Goal: Information Seeking & Learning: Compare options

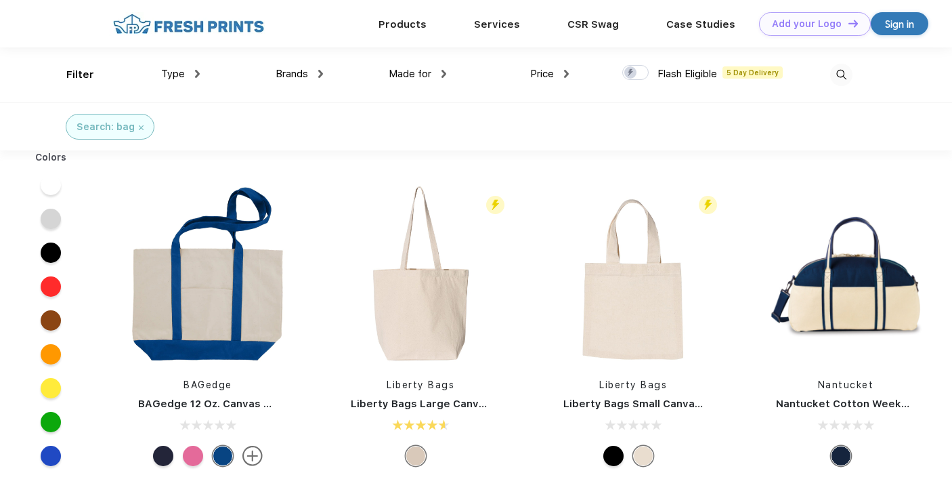
click at [323, 77] on div "Made for Unisex Women Men Youth" at bounding box center [384, 74] width 123 height 55
click at [318, 76] on div "Brands" at bounding box center [299, 74] width 47 height 16
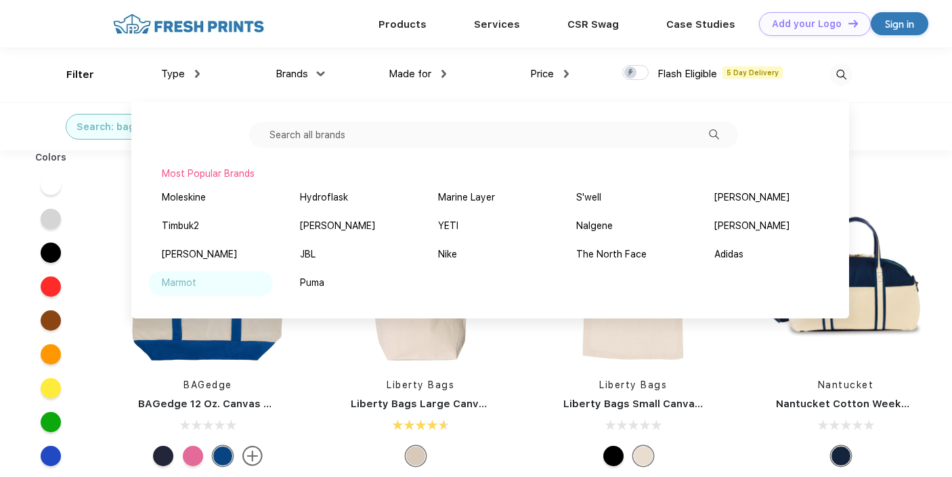
click at [185, 288] on div "Marmot" at bounding box center [179, 283] width 35 height 14
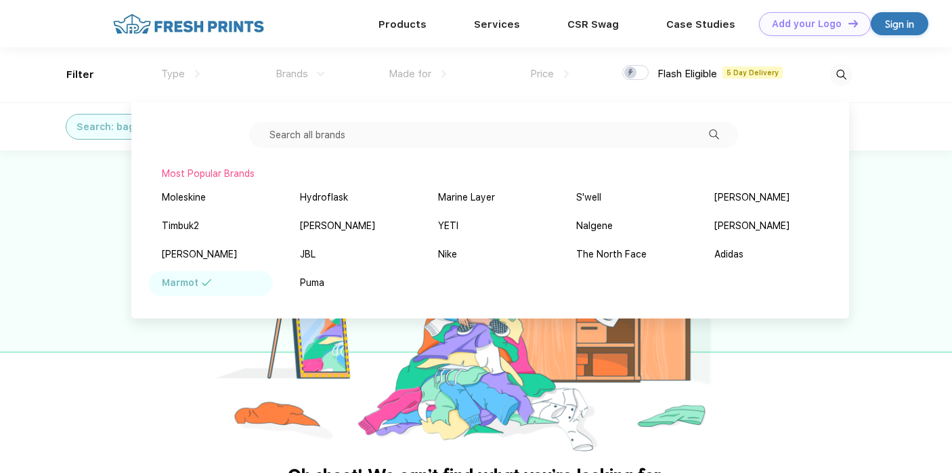
click at [324, 131] on input "text" at bounding box center [493, 135] width 489 height 26
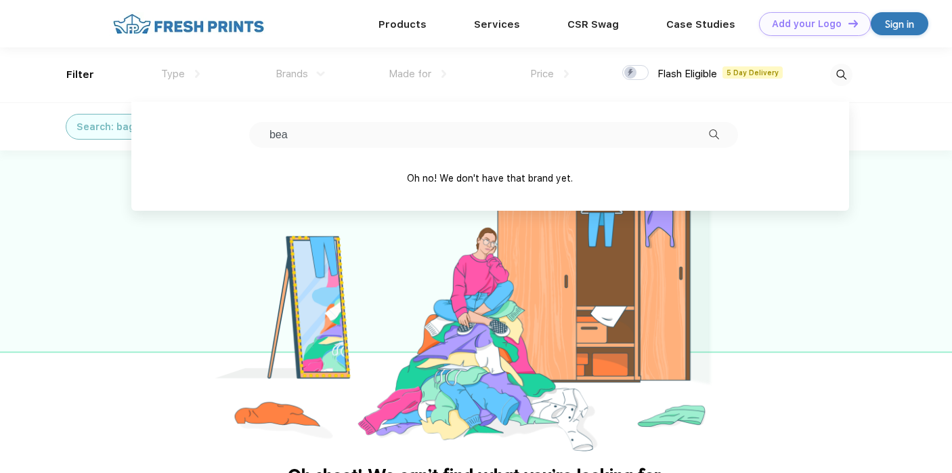
type input "bean"
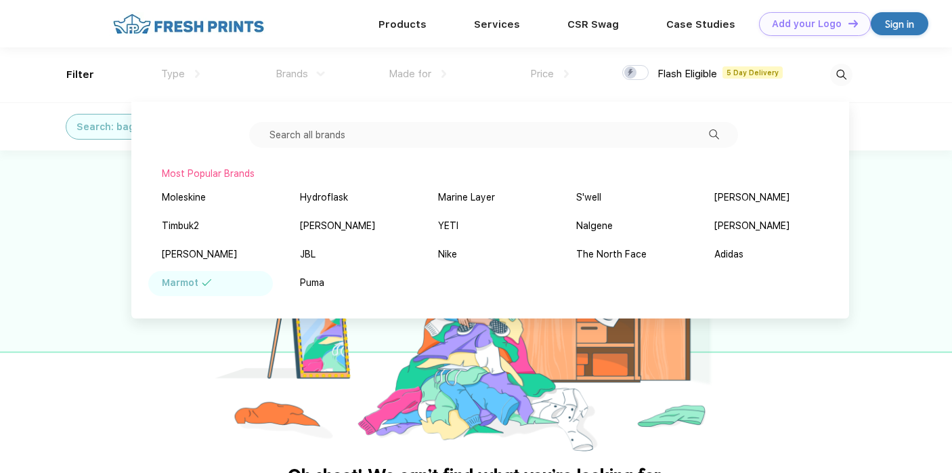
click at [81, 226] on div at bounding box center [476, 302] width 952 height 305
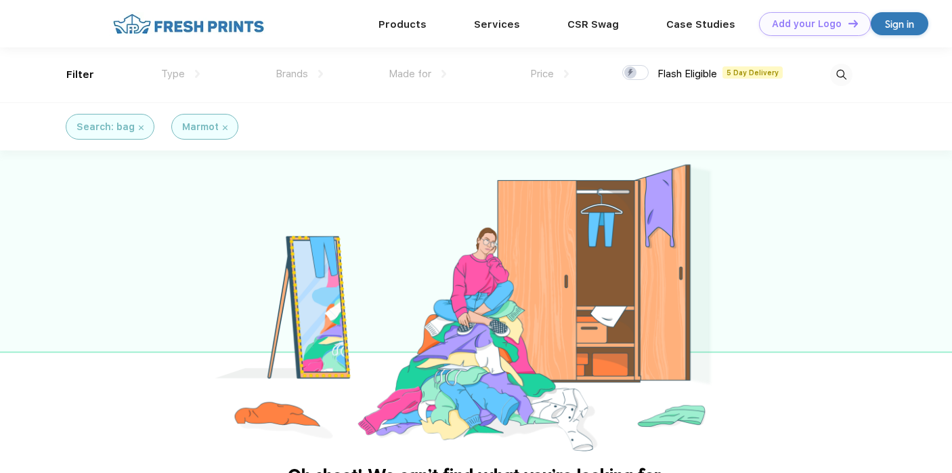
click at [221, 124] on div "Marmot" at bounding box center [204, 127] width 45 height 14
click at [225, 128] on div "Marmot" at bounding box center [204, 127] width 67 height 26
click at [222, 123] on div "Marmot" at bounding box center [204, 127] width 45 height 14
click at [223, 127] on img at bounding box center [225, 127] width 5 height 5
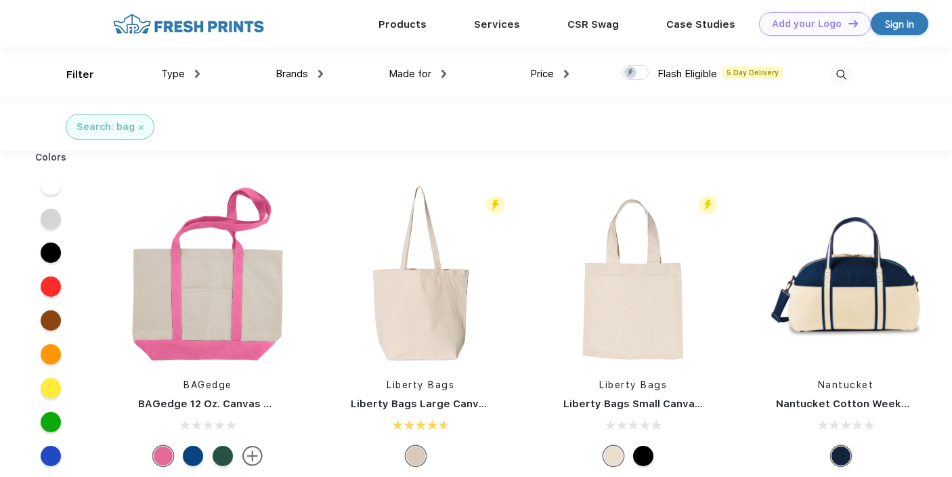
click at [140, 127] on img at bounding box center [141, 127] width 5 height 5
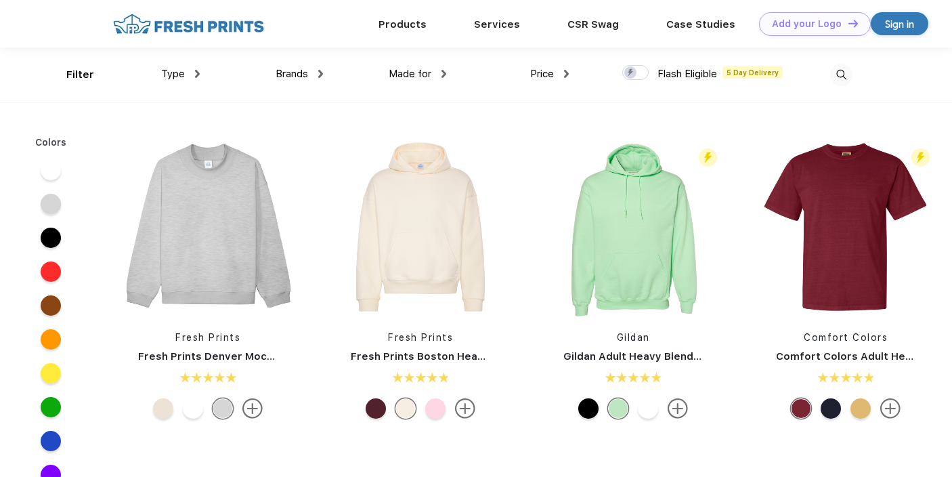
click at [286, 75] on span "Brands" at bounding box center [292, 74] width 33 height 12
click at [315, 72] on div "Brands" at bounding box center [299, 74] width 47 height 16
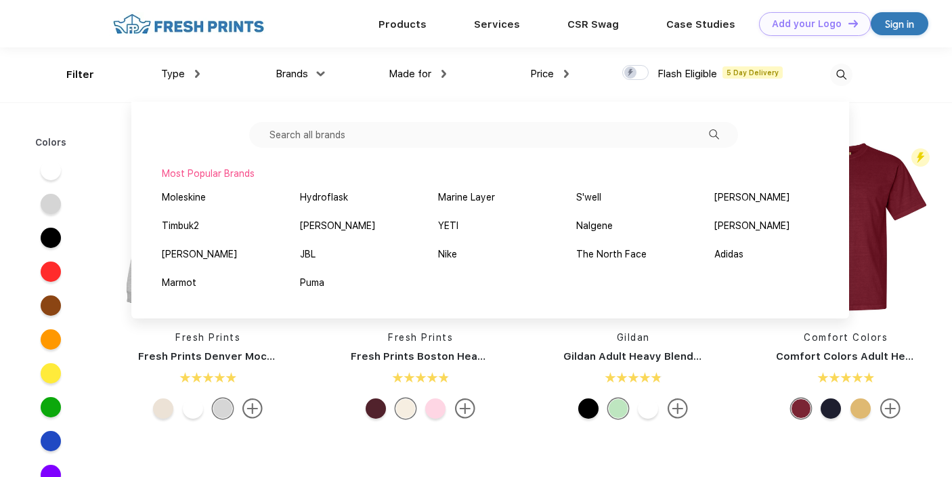
click at [315, 72] on div "Brands" at bounding box center [299, 74] width 47 height 16
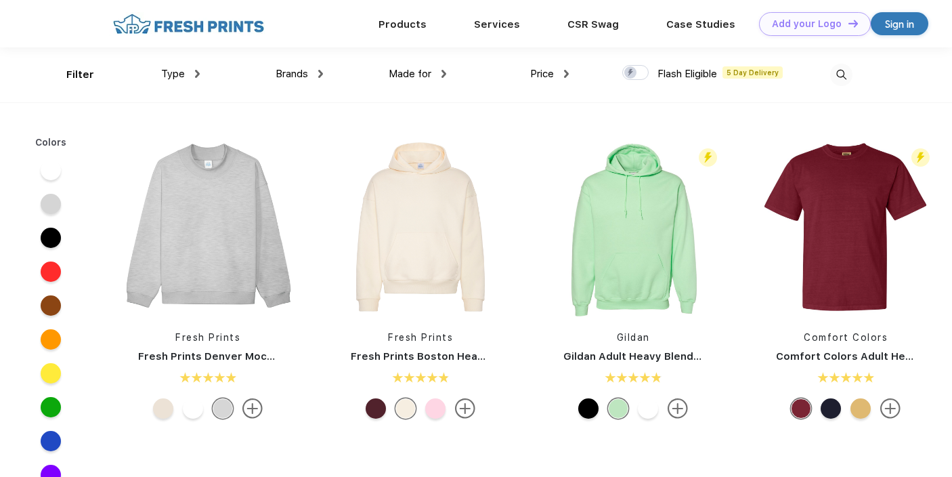
click at [323, 76] on div "Made for Unisex Women Men Youth" at bounding box center [384, 74] width 123 height 55
click at [320, 72] on img at bounding box center [320, 74] width 5 height 8
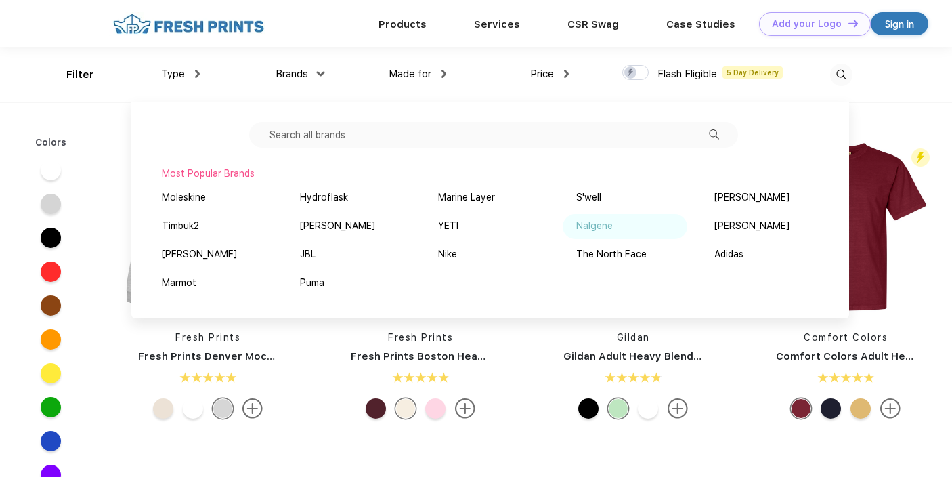
click at [586, 227] on div "Nalgene" at bounding box center [594, 226] width 37 height 14
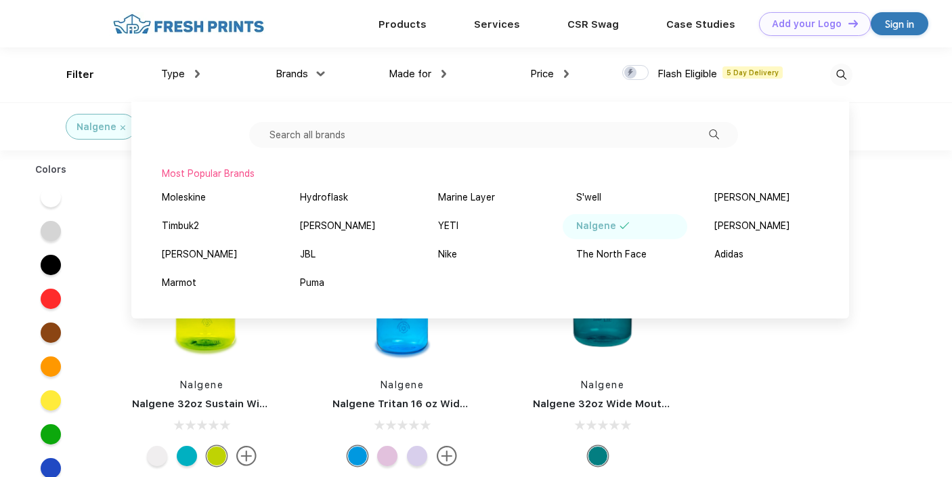
click at [763, 413] on div "Nalgene Nalgene 32oz Sustain Wide Mouth Bottle Nalgene Nalgene Tritan 16 oz Wid…" at bounding box center [433, 327] width 662 height 341
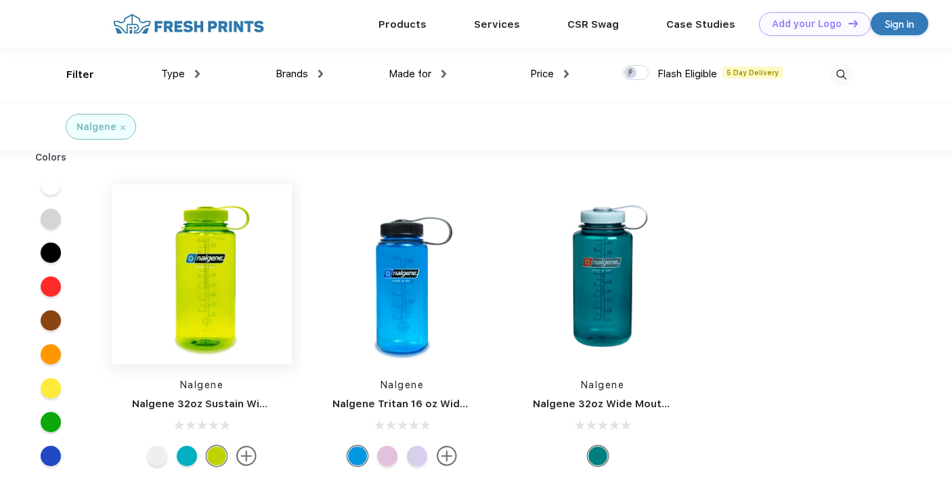
click at [214, 337] on img at bounding box center [202, 274] width 180 height 180
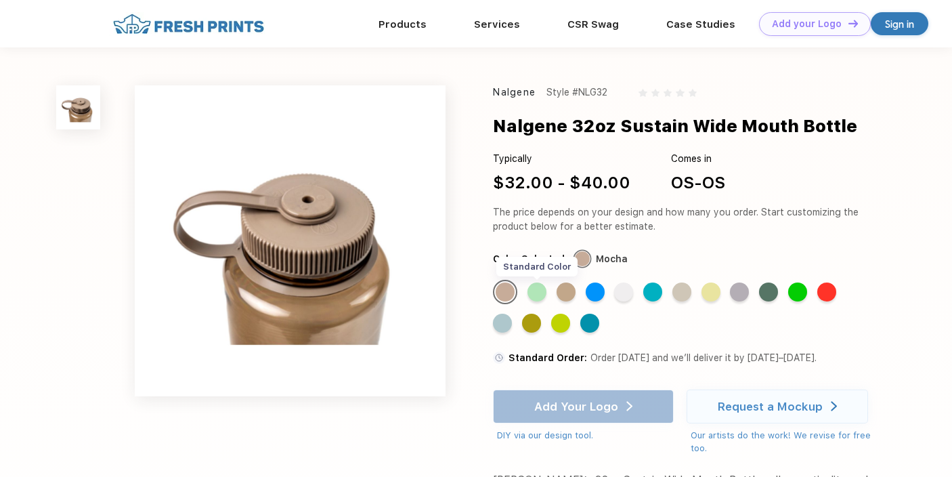
click at [541, 292] on div "Standard Color" at bounding box center [537, 291] width 19 height 19
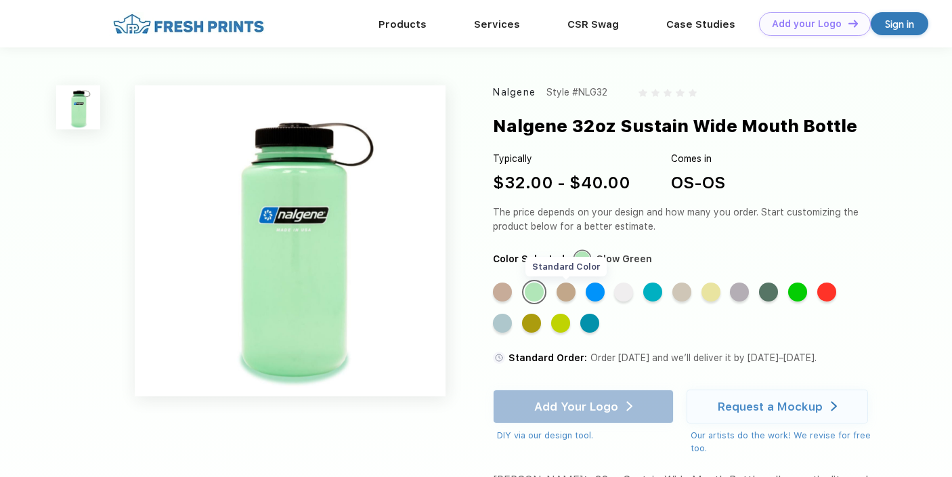
click at [562, 291] on div "Standard Color" at bounding box center [566, 291] width 19 height 19
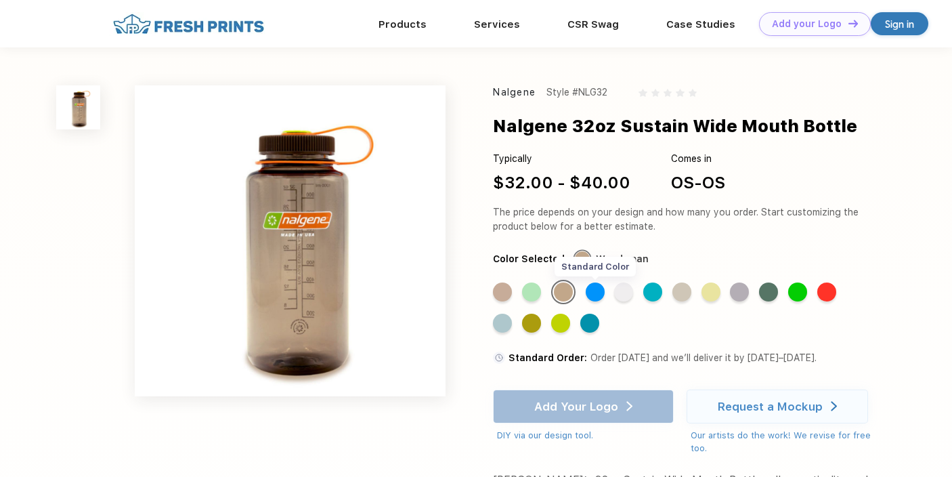
click at [599, 291] on div "Standard Color" at bounding box center [595, 291] width 19 height 19
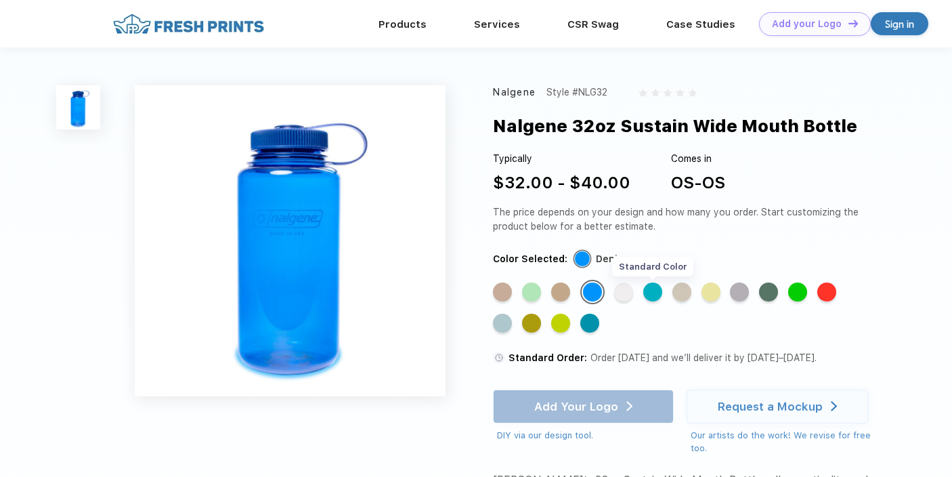
click at [649, 294] on div "Standard Color" at bounding box center [653, 291] width 19 height 19
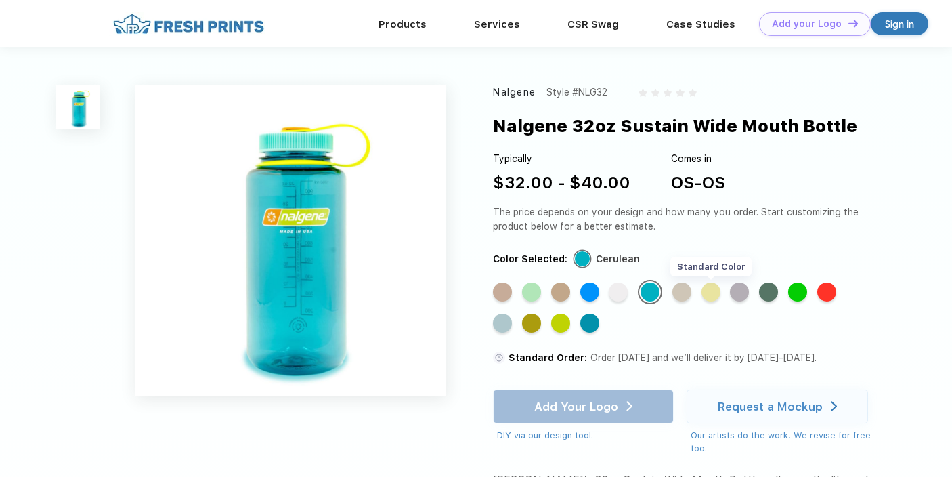
click at [713, 295] on div "Standard Color" at bounding box center [711, 291] width 19 height 19
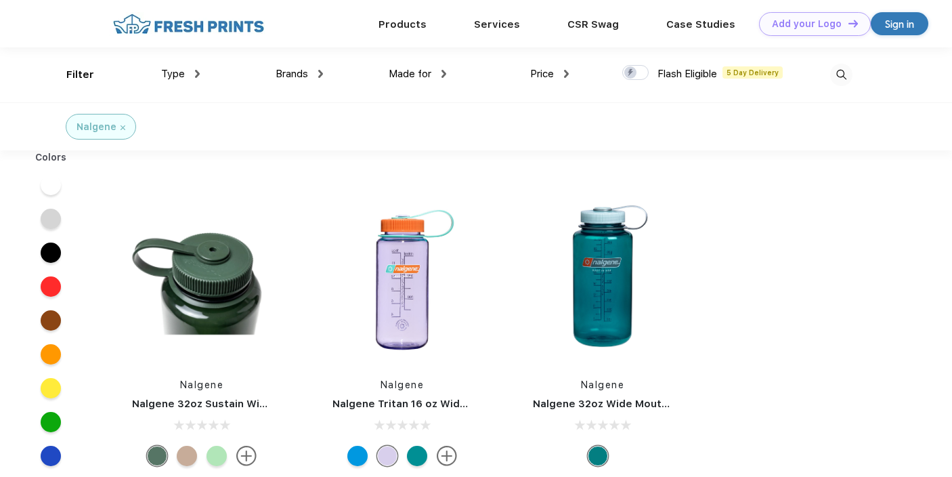
scroll to position [1, 0]
click at [309, 72] on div "Brands" at bounding box center [299, 74] width 47 height 16
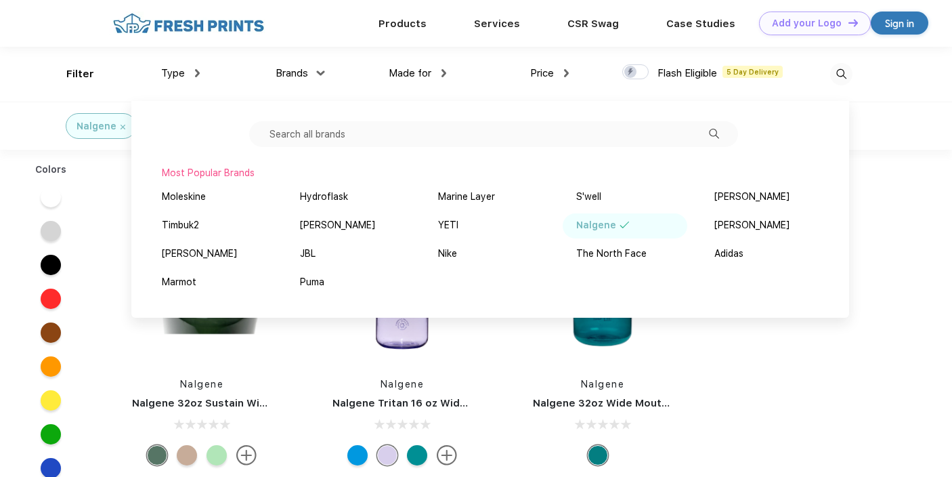
scroll to position [0, 0]
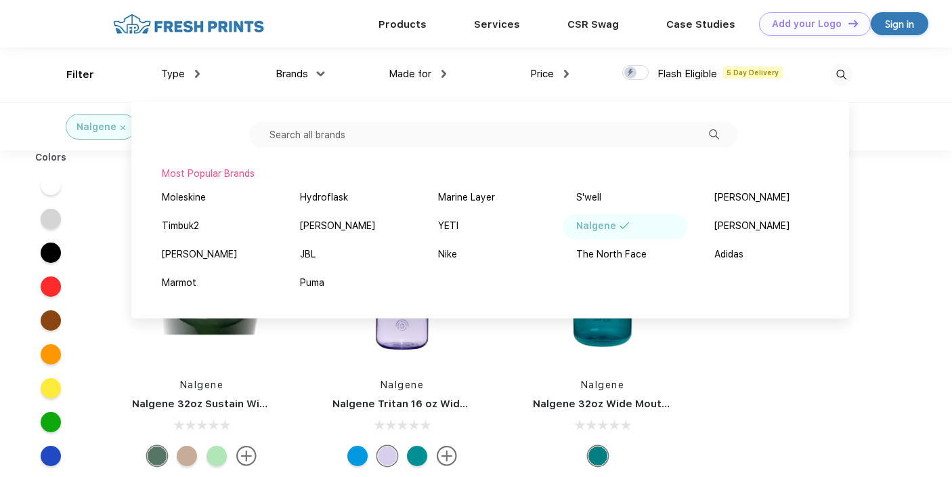
click at [362, 127] on input "text" at bounding box center [493, 135] width 489 height 26
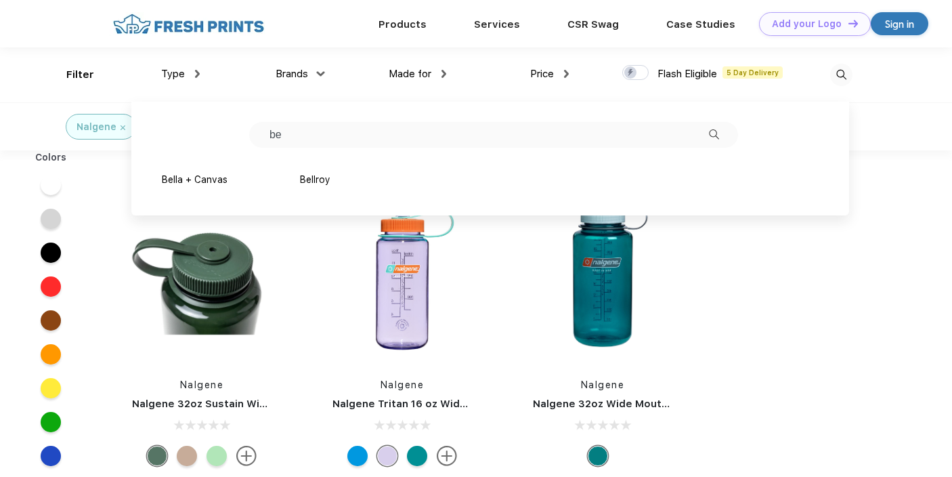
type input "b"
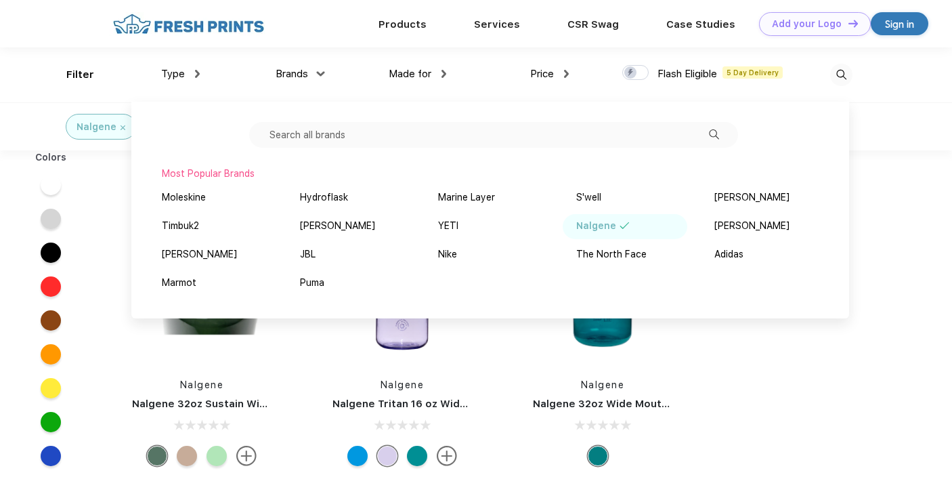
click at [885, 271] on div "Colors Nalgene Nalgene 32oz Sustain Wide Mouth Bottle Nalgene Nalgene Tritan 16…" at bounding box center [476, 392] width 952 height 484
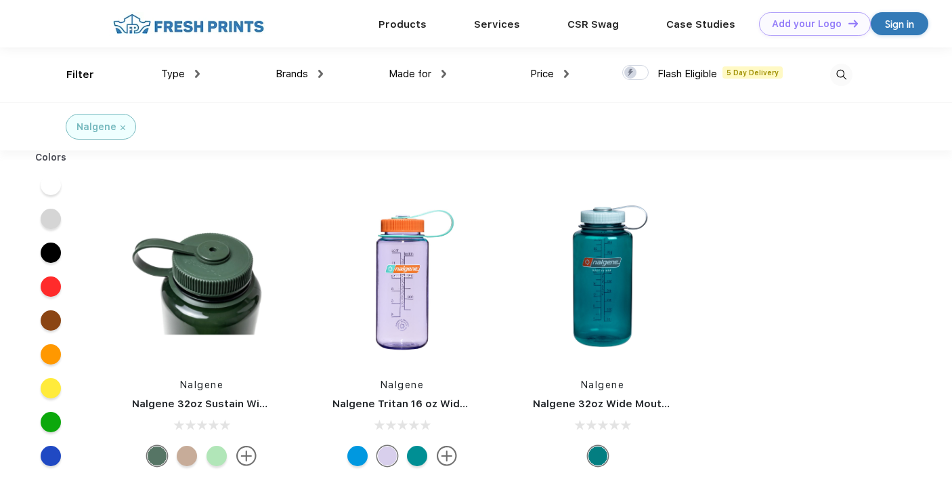
click at [322, 71] on img at bounding box center [320, 74] width 5 height 8
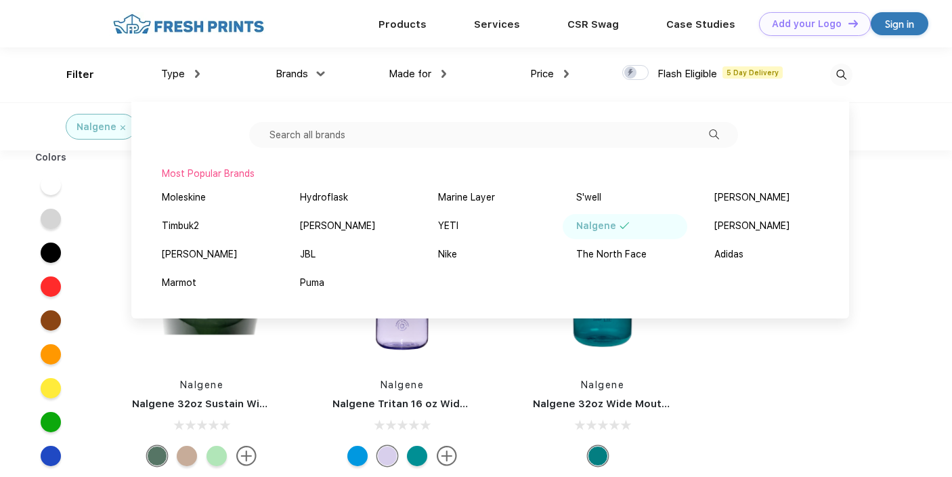
click at [194, 75] on div "Type" at bounding box center [180, 74] width 39 height 16
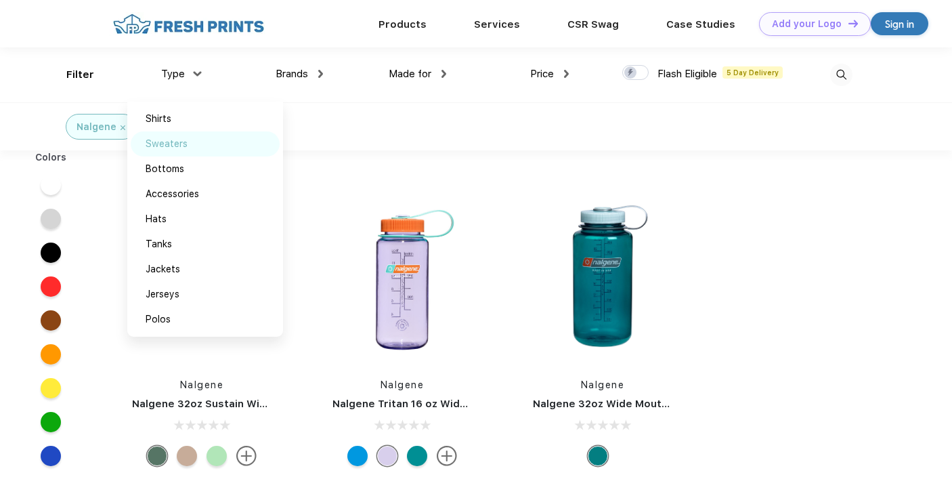
click at [175, 145] on div "Sweaters" at bounding box center [167, 144] width 42 height 14
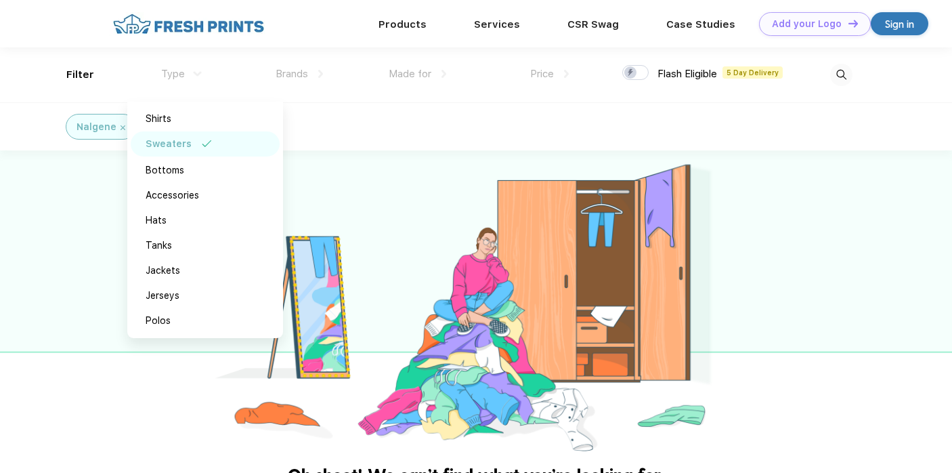
click at [341, 131] on div "Nalgene Sweaters" at bounding box center [476, 126] width 952 height 48
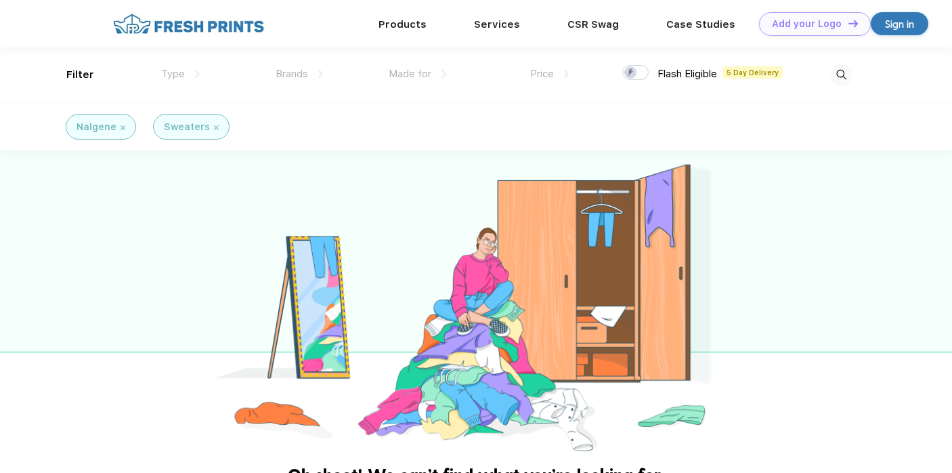
click at [123, 126] on img at bounding box center [123, 127] width 5 height 5
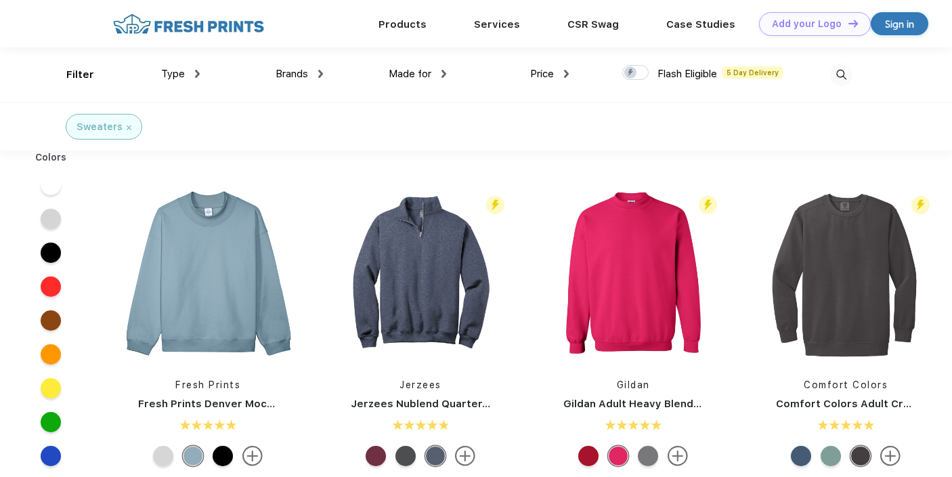
click at [129, 123] on div "Sweaters" at bounding box center [104, 127] width 55 height 14
click at [128, 127] on img at bounding box center [129, 127] width 5 height 5
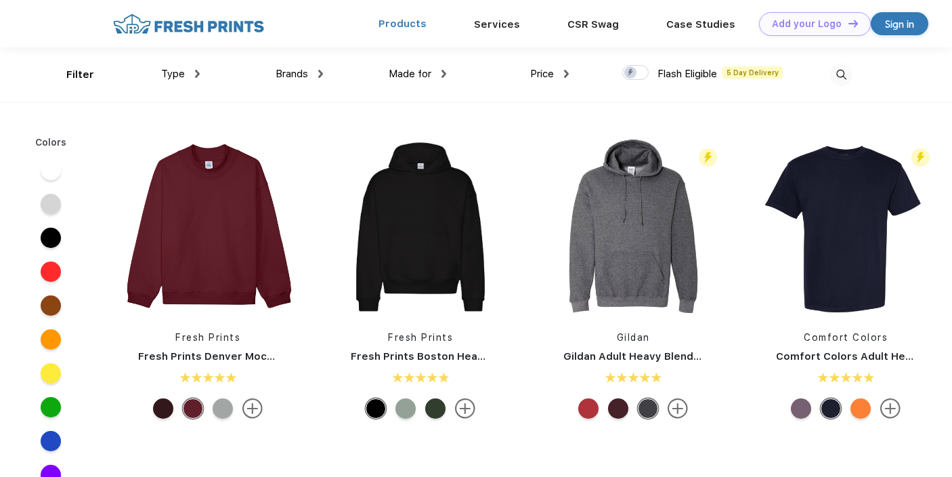
click at [410, 29] on link "Products" at bounding box center [403, 24] width 48 height 12
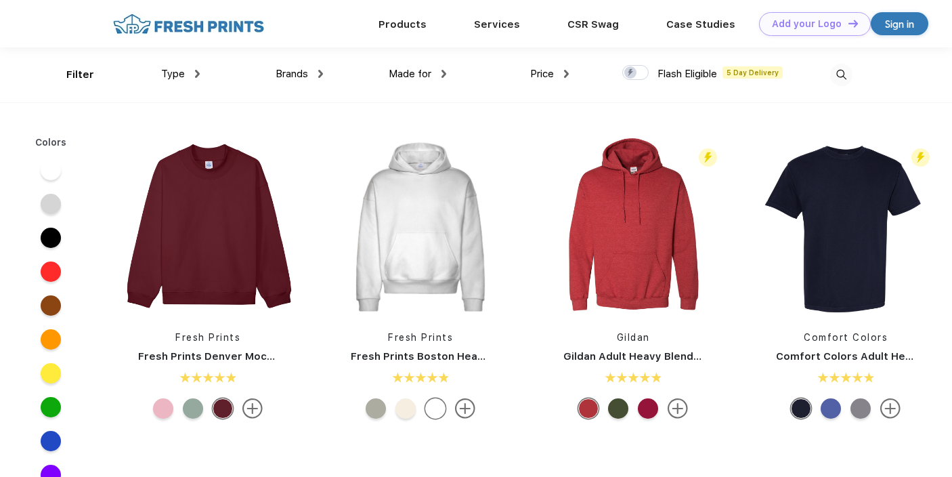
click at [410, 29] on link "Products" at bounding box center [403, 24] width 48 height 12
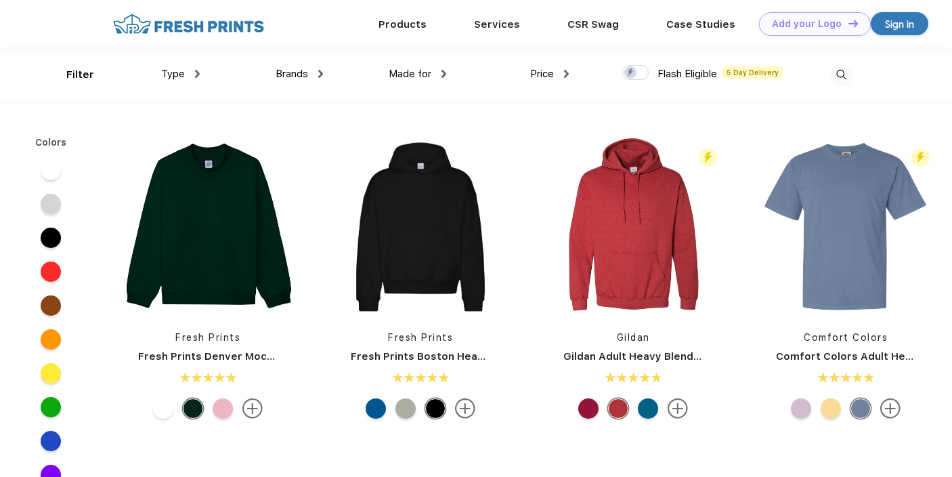
click at [410, 29] on link "Products" at bounding box center [403, 24] width 48 height 12
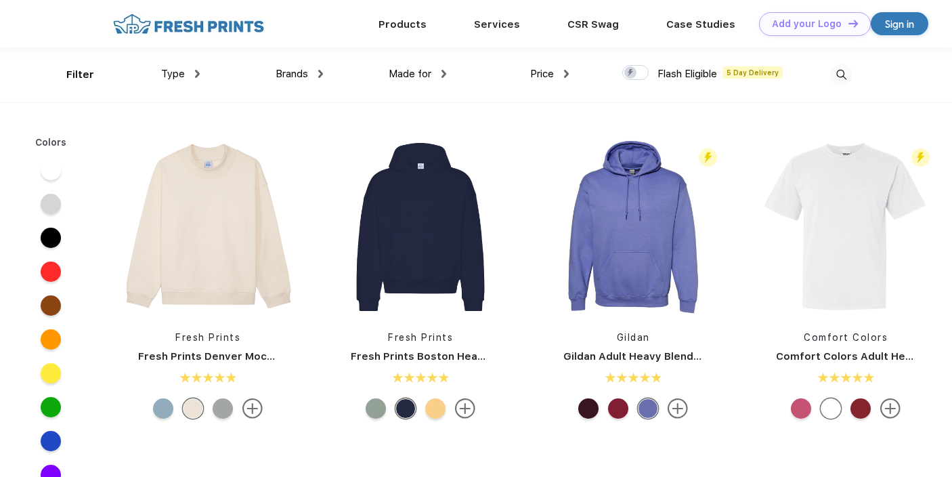
click at [173, 74] on span "Type" at bounding box center [173, 74] width 24 height 12
click at [198, 73] on img at bounding box center [197, 74] width 5 height 8
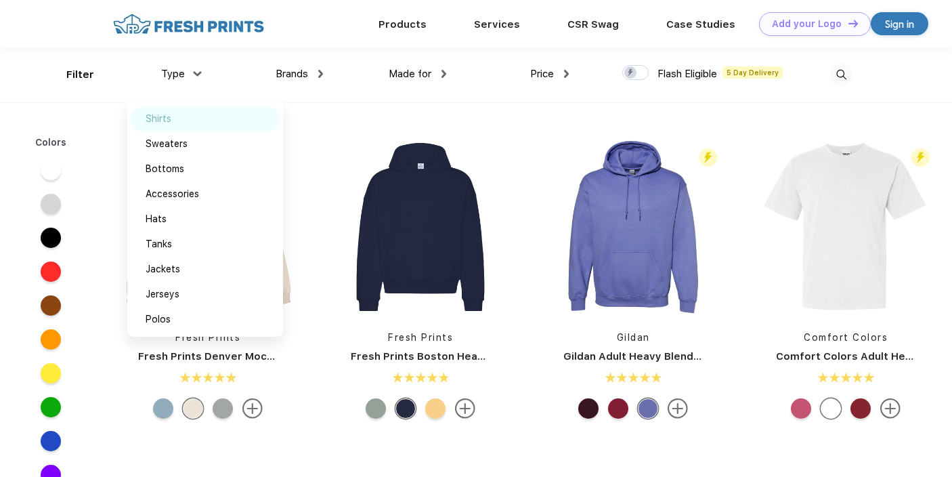
click at [170, 119] on div "Shirts" at bounding box center [159, 119] width 26 height 14
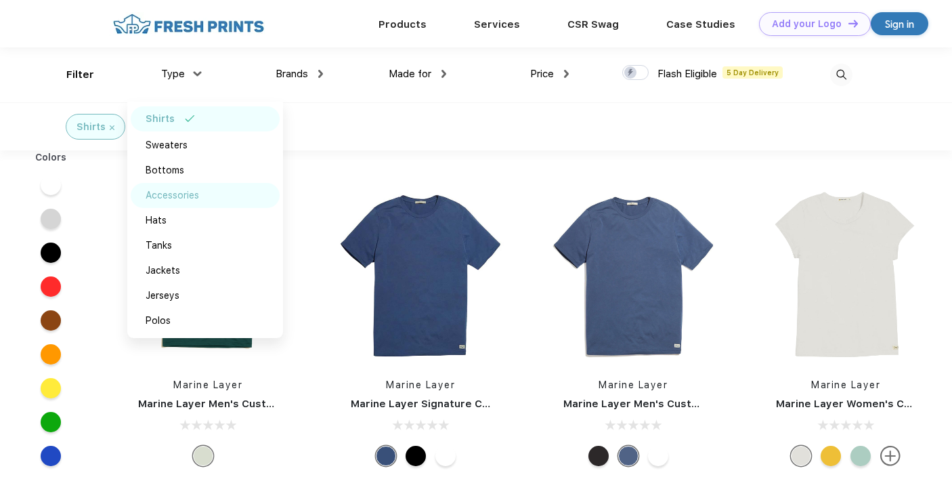
click at [187, 197] on div "Accessories" at bounding box center [173, 195] width 54 height 14
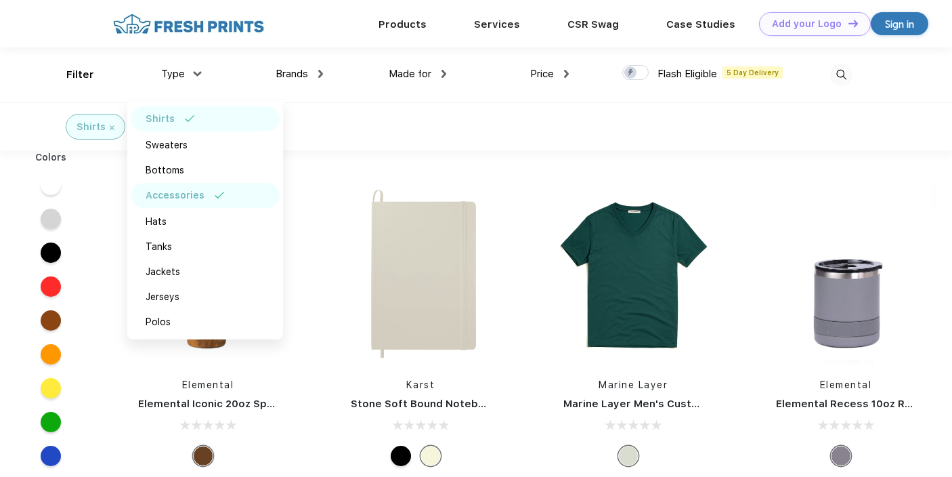
click at [583, 113] on div "Shirts Accessories" at bounding box center [476, 126] width 952 height 48
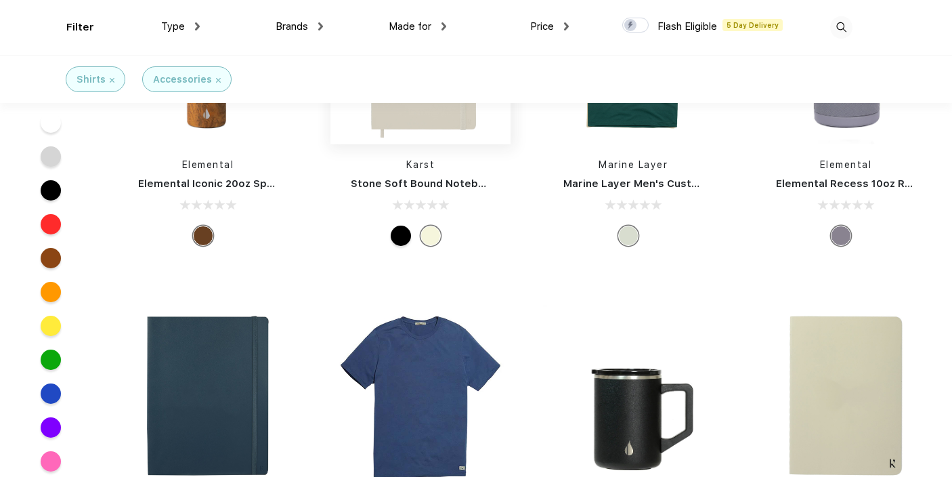
scroll to position [146, 0]
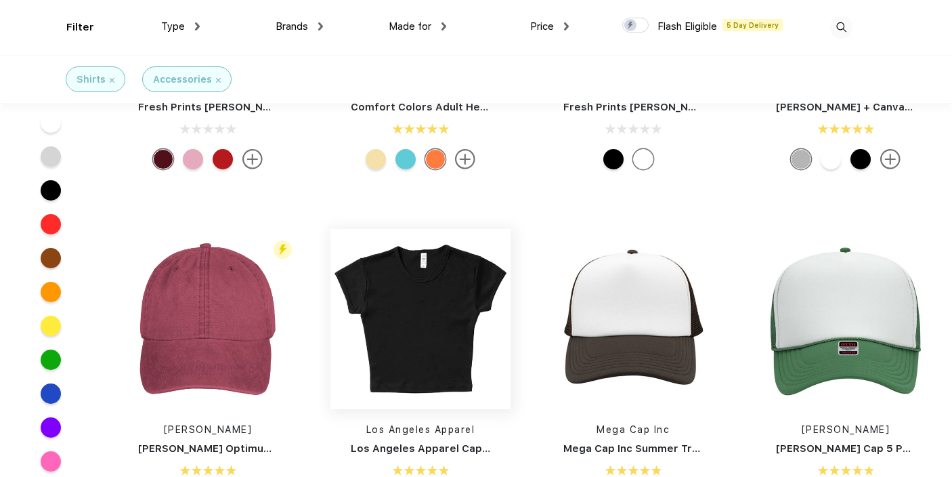
scroll to position [1601, 0]
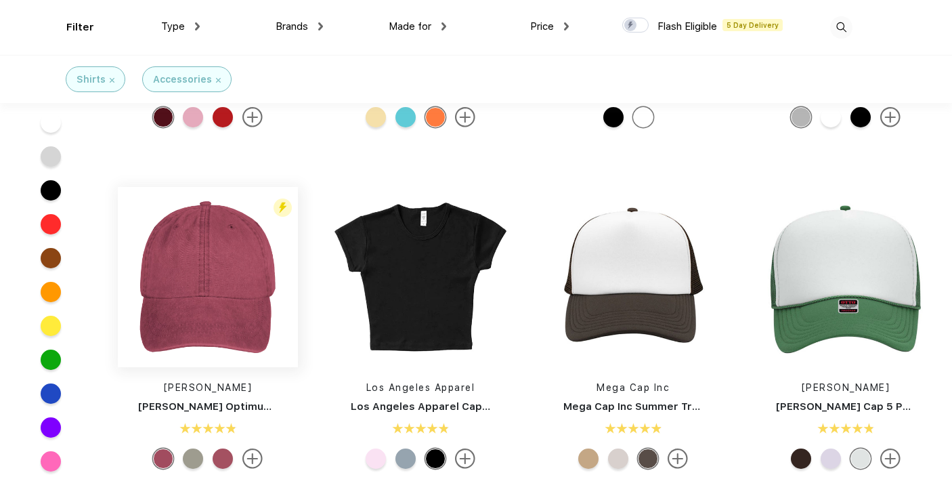
click at [190, 292] on img at bounding box center [208, 277] width 180 height 180
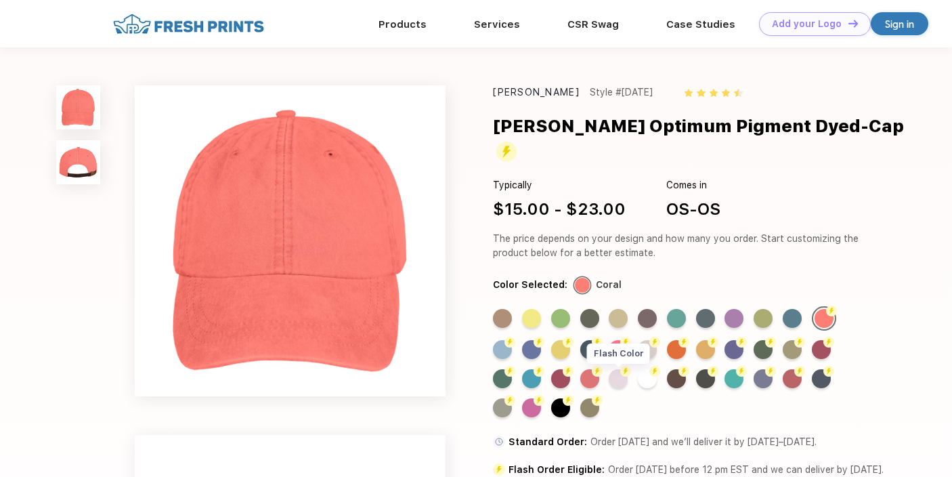
click at [616, 369] on div "Flash Color" at bounding box center [618, 378] width 19 height 19
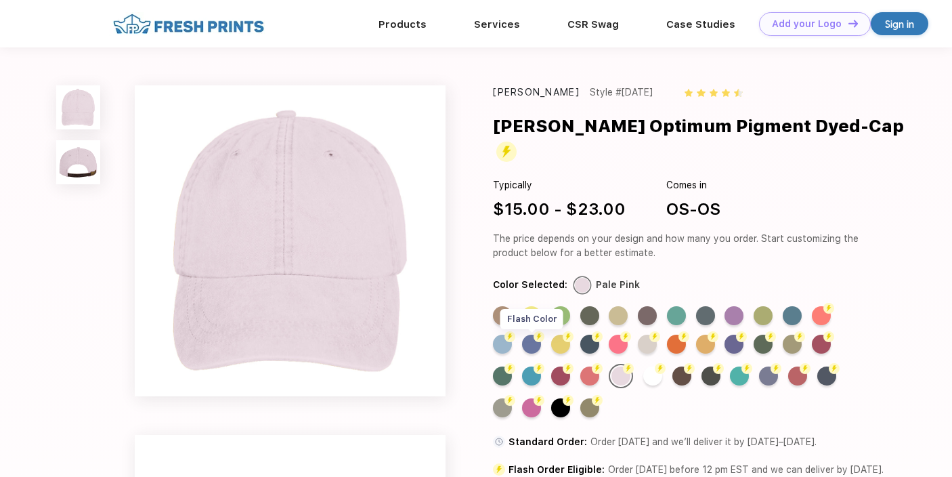
click at [529, 335] on div "Flash Color" at bounding box center [531, 344] width 19 height 19
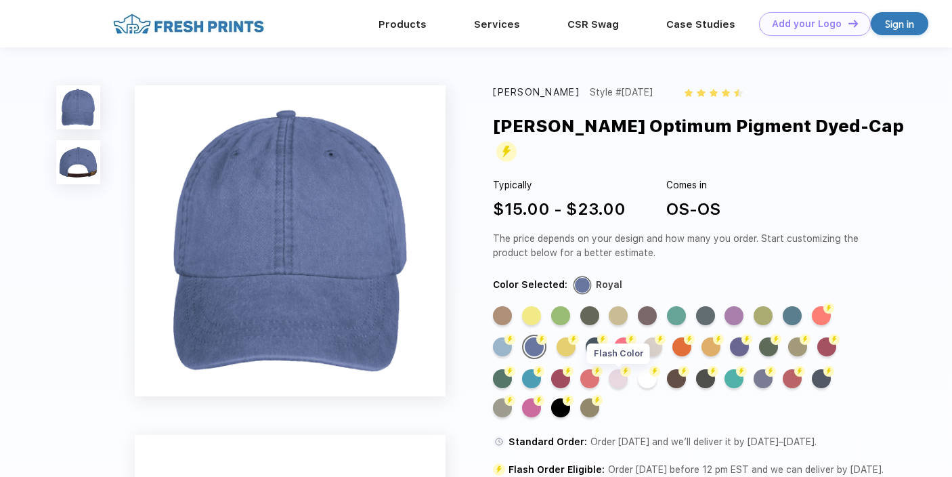
click at [618, 369] on div "Flash Color" at bounding box center [618, 378] width 19 height 19
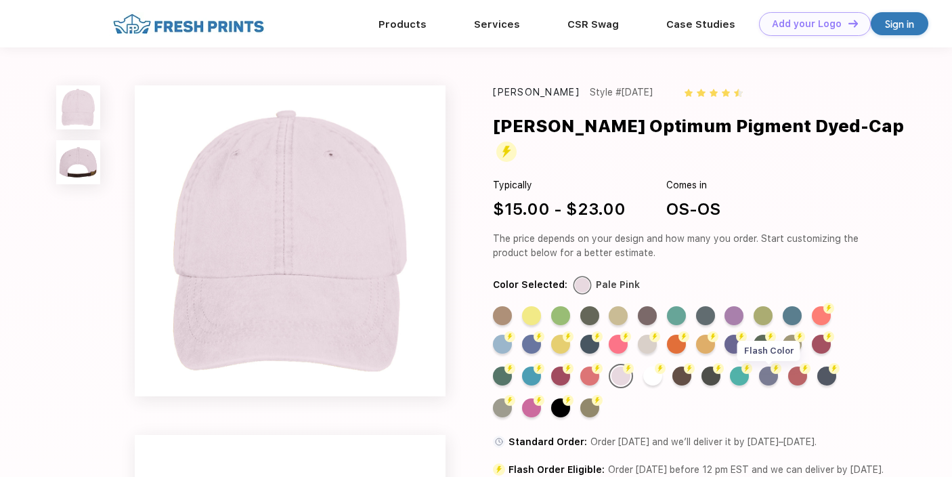
click at [773, 366] on div "Flash Color" at bounding box center [768, 375] width 19 height 19
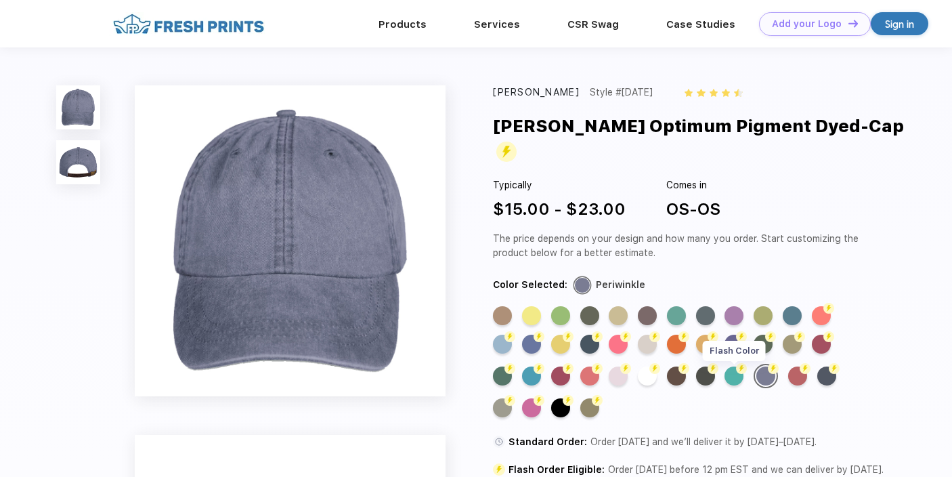
click at [738, 366] on div "Flash Color" at bounding box center [734, 375] width 19 height 19
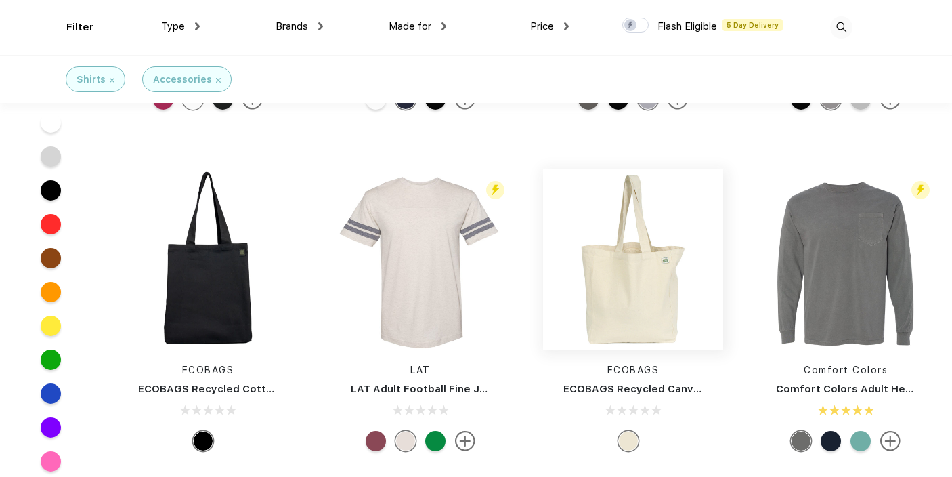
scroll to position [4363, 0]
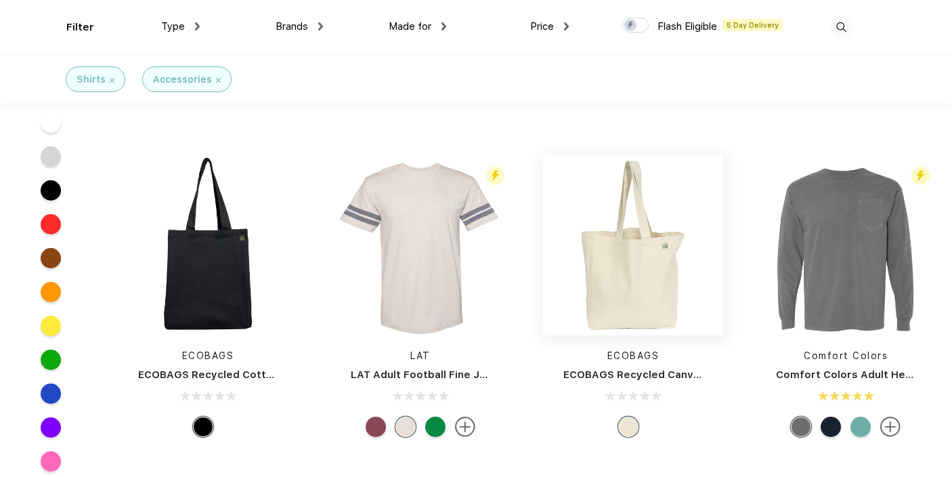
click at [623, 296] on img at bounding box center [633, 245] width 180 height 180
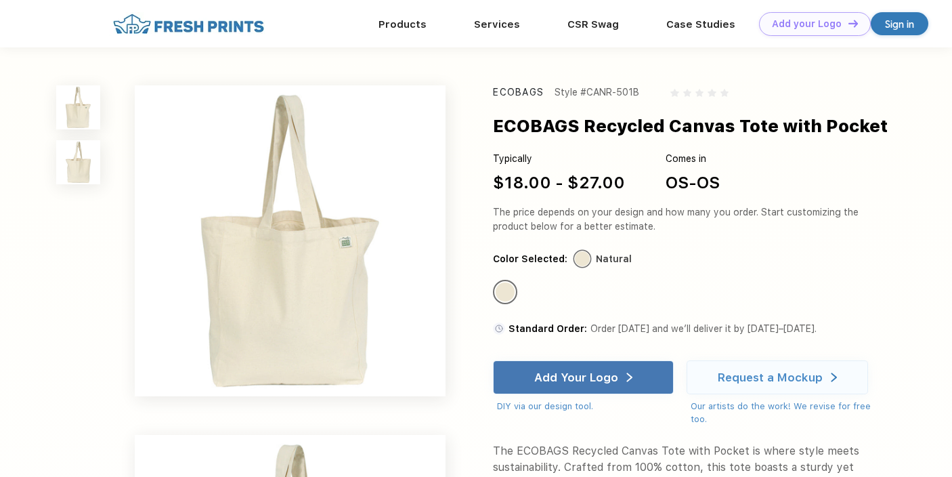
click at [85, 173] on img at bounding box center [78, 162] width 44 height 44
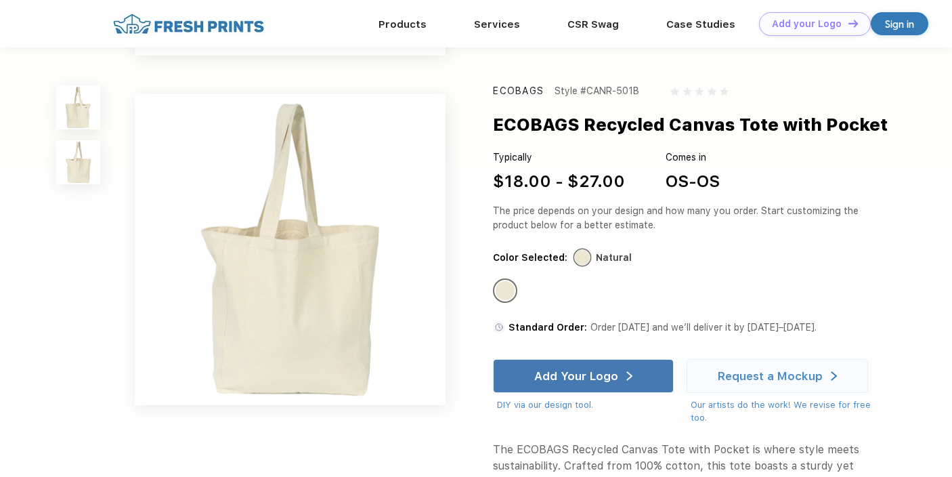
scroll to position [295, 0]
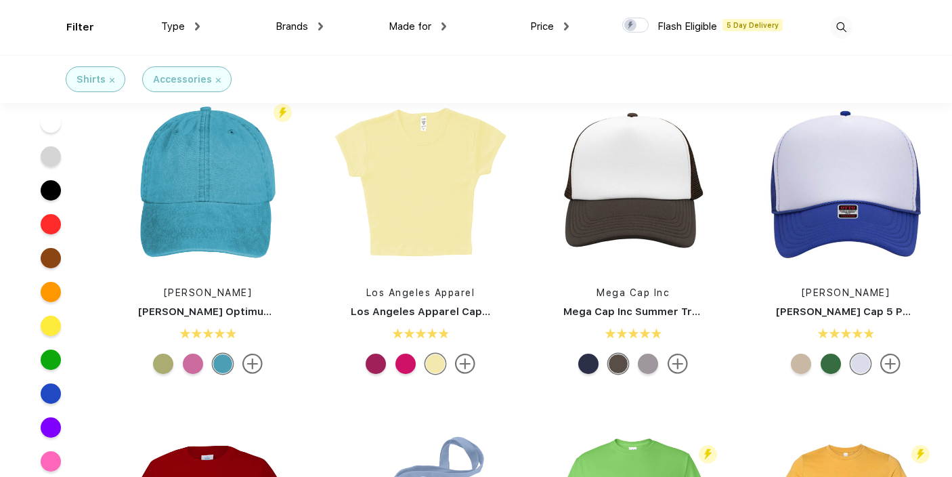
scroll to position [1847, 0]
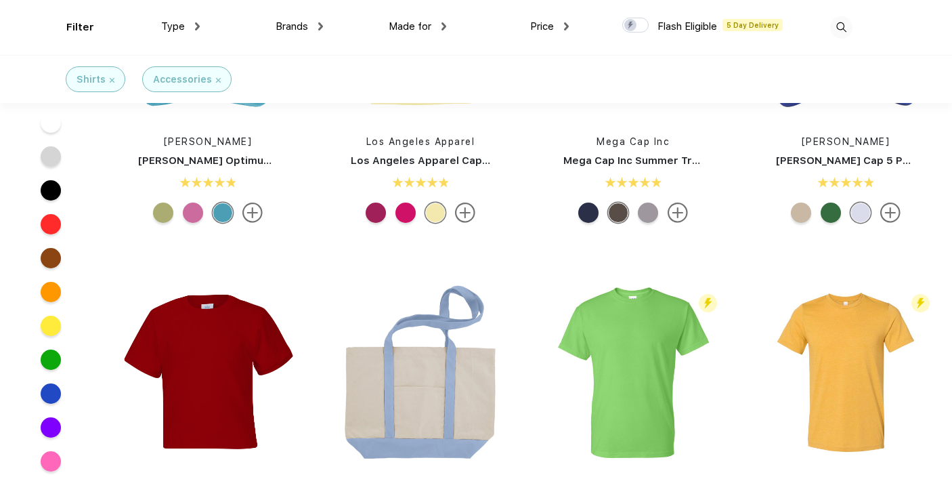
click at [217, 81] on img at bounding box center [218, 80] width 5 height 5
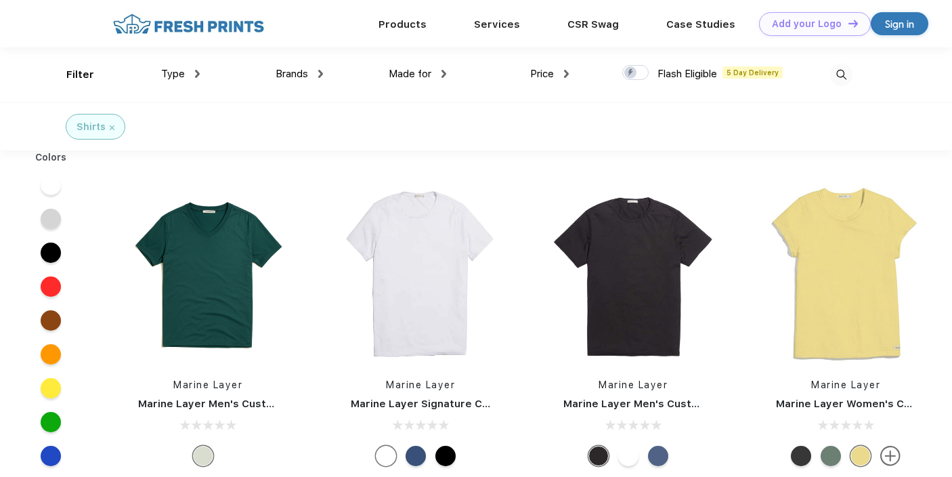
click at [111, 127] on img at bounding box center [112, 127] width 5 height 5
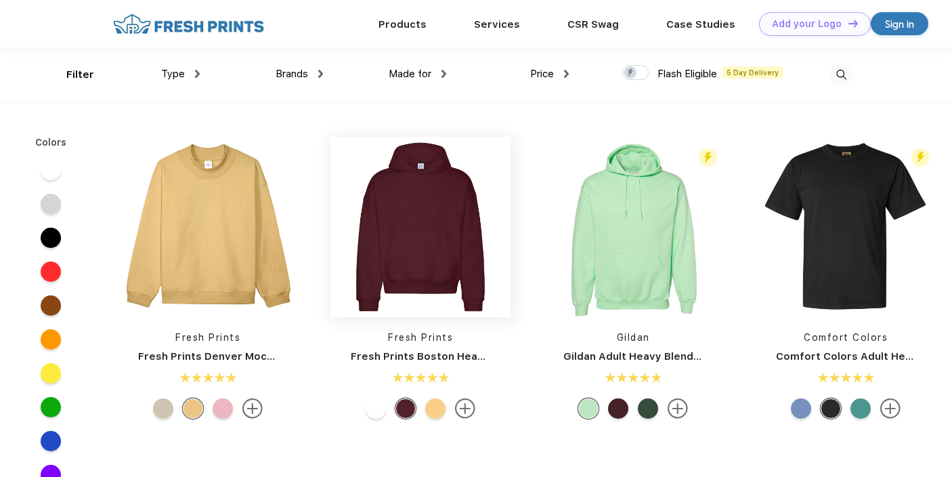
click at [335, 215] on img at bounding box center [421, 227] width 180 height 180
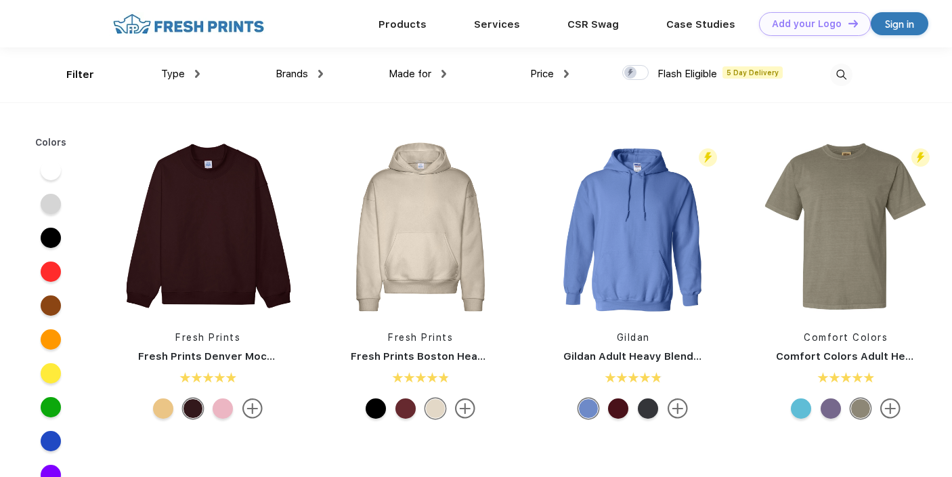
scroll to position [1, 0]
click at [444, 75] on img at bounding box center [444, 73] width 5 height 8
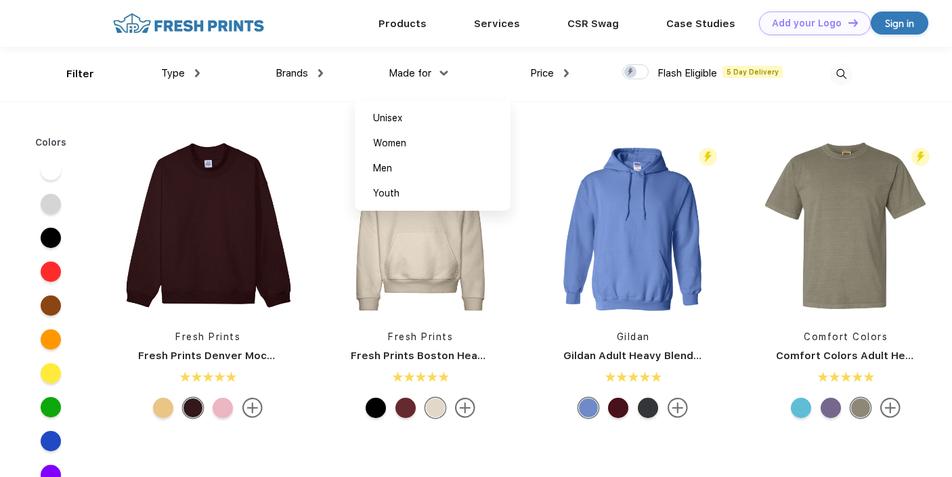
click at [444, 75] on img at bounding box center [444, 72] width 8 height 5
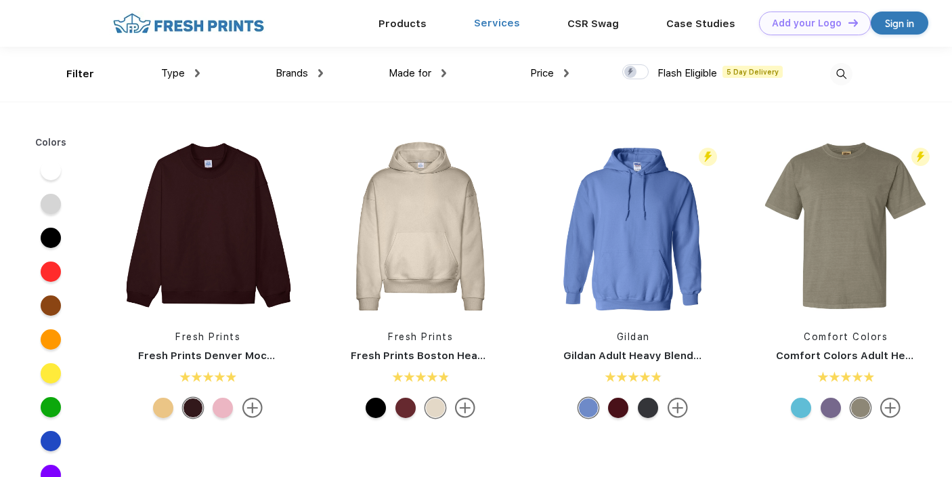
click at [515, 22] on link "Services" at bounding box center [497, 23] width 46 height 12
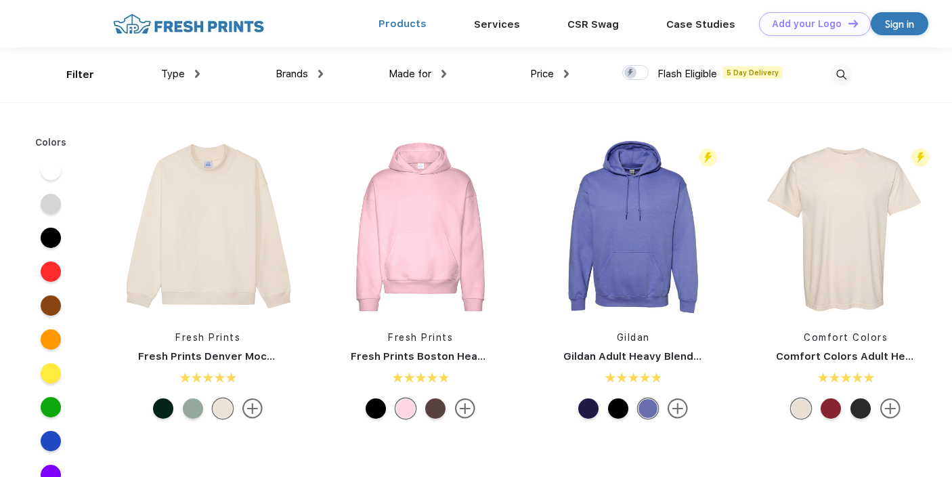
click at [423, 26] on link "Products" at bounding box center [403, 24] width 48 height 12
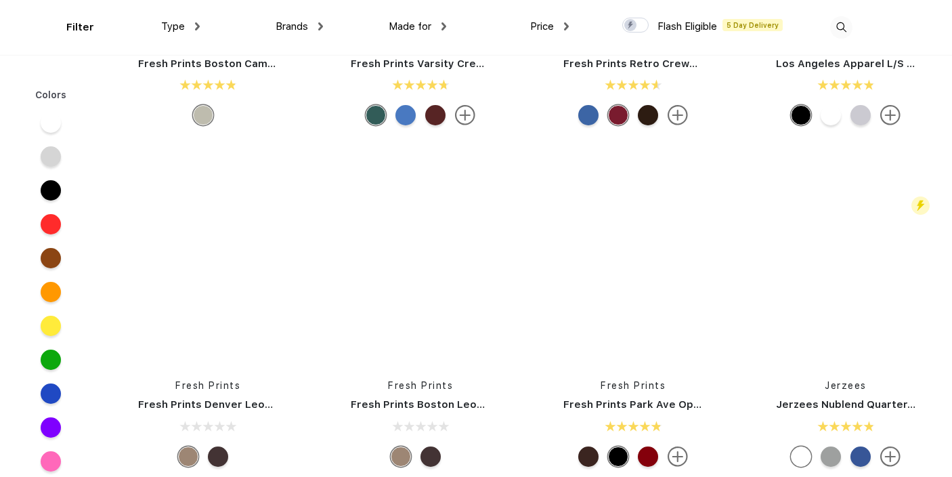
scroll to position [1262, 0]
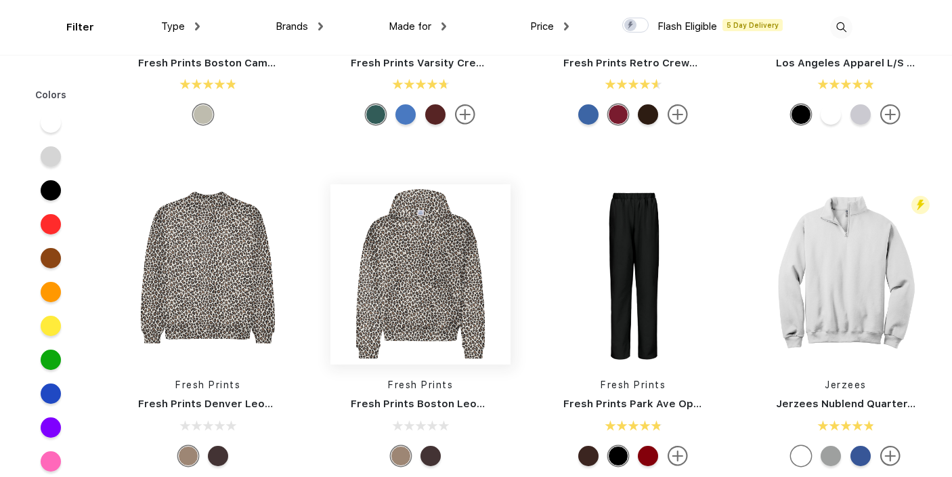
click at [434, 265] on img at bounding box center [421, 274] width 180 height 180
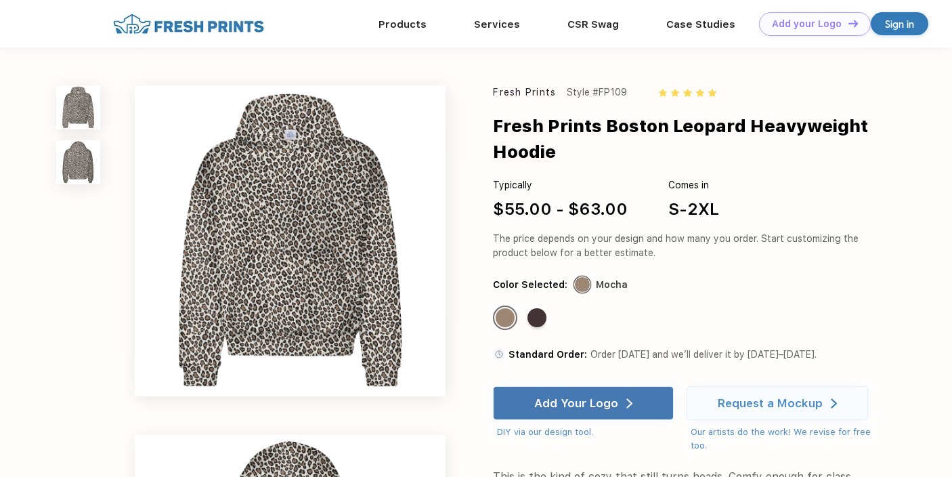
click at [92, 164] on img at bounding box center [78, 162] width 44 height 44
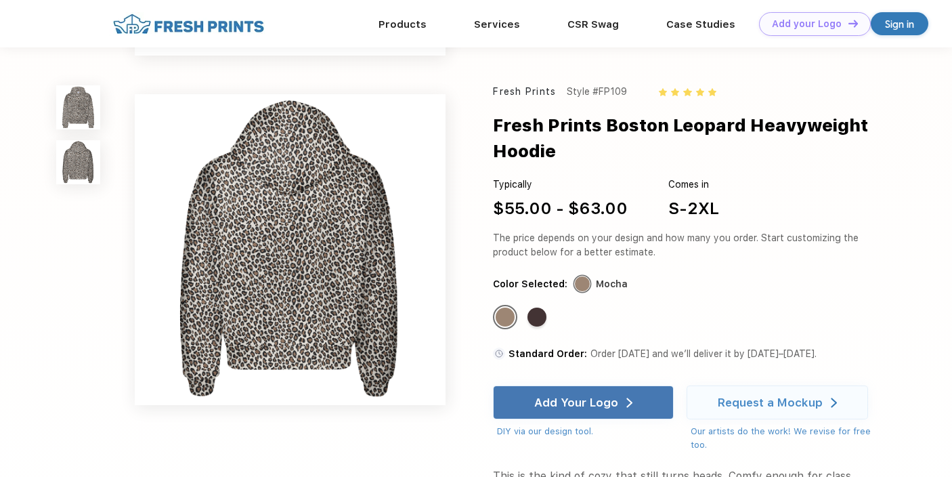
scroll to position [295, 0]
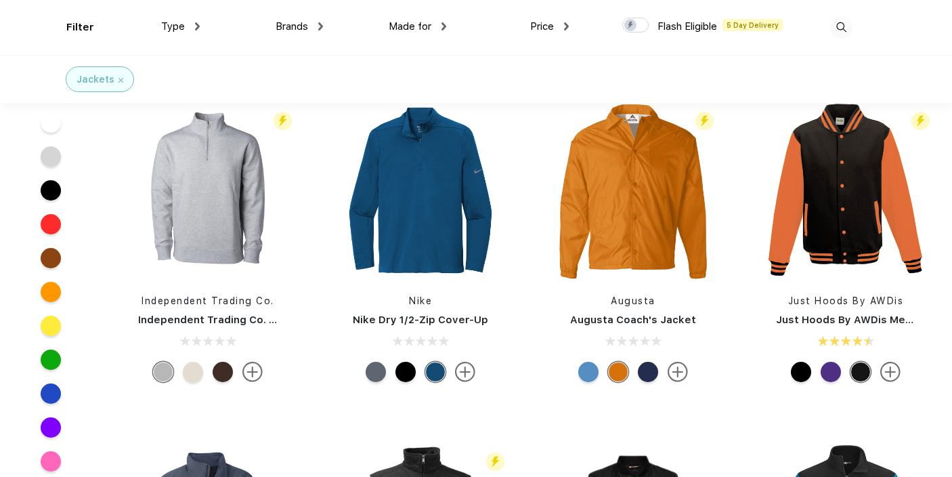
scroll to position [325, 0]
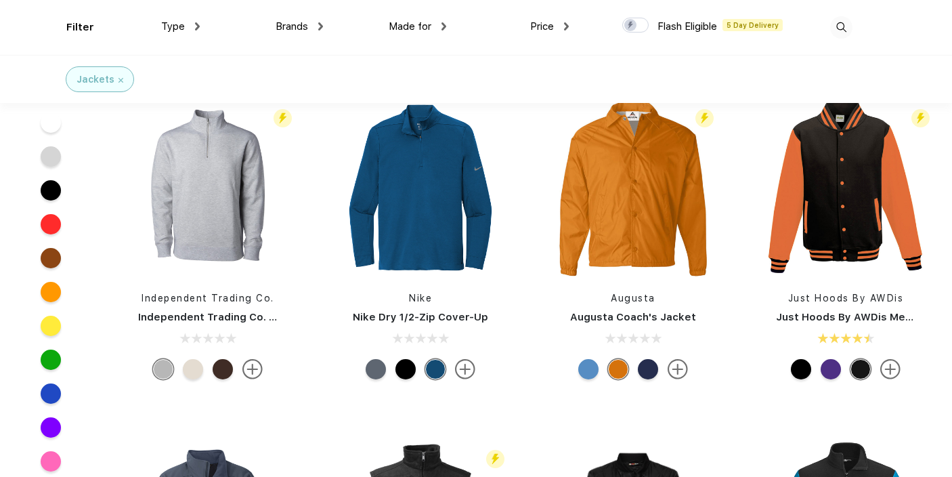
click at [122, 75] on div "Jackets" at bounding box center [100, 79] width 68 height 26
click at [120, 80] on img at bounding box center [121, 80] width 5 height 5
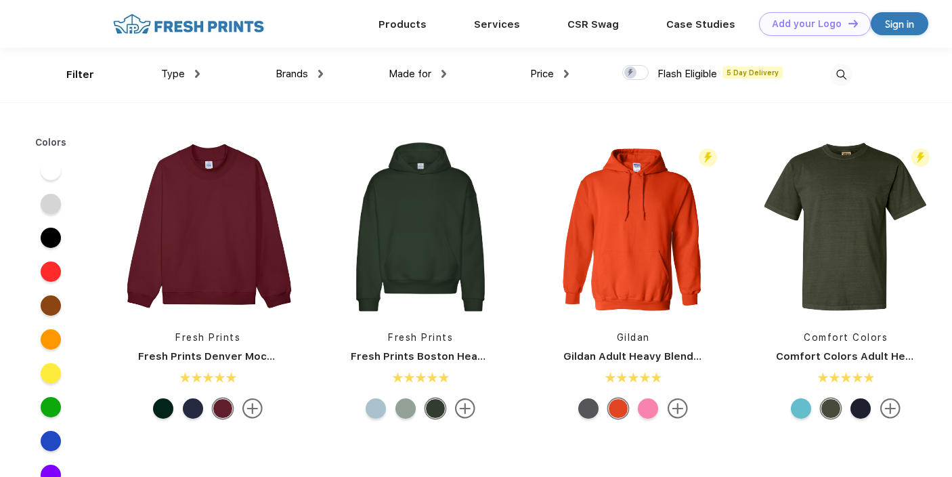
click at [198, 75] on img at bounding box center [197, 74] width 5 height 8
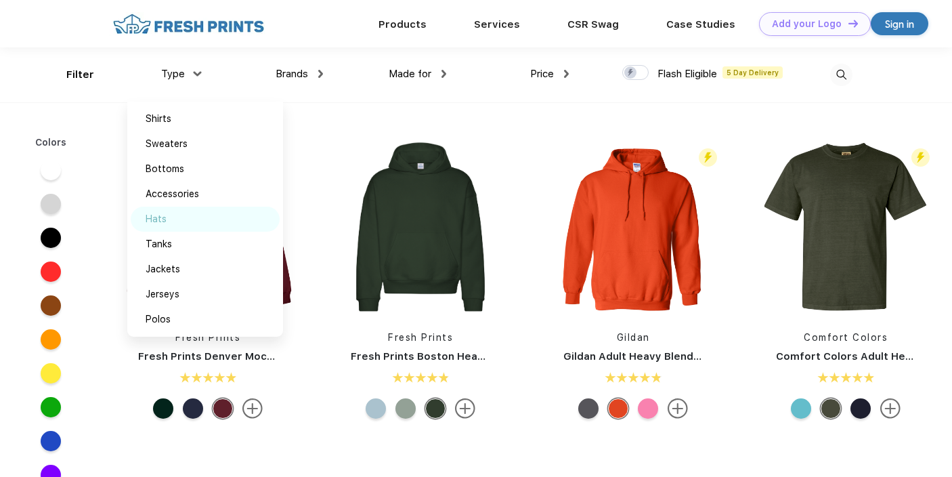
click at [177, 227] on div "Hats" at bounding box center [205, 219] width 149 height 25
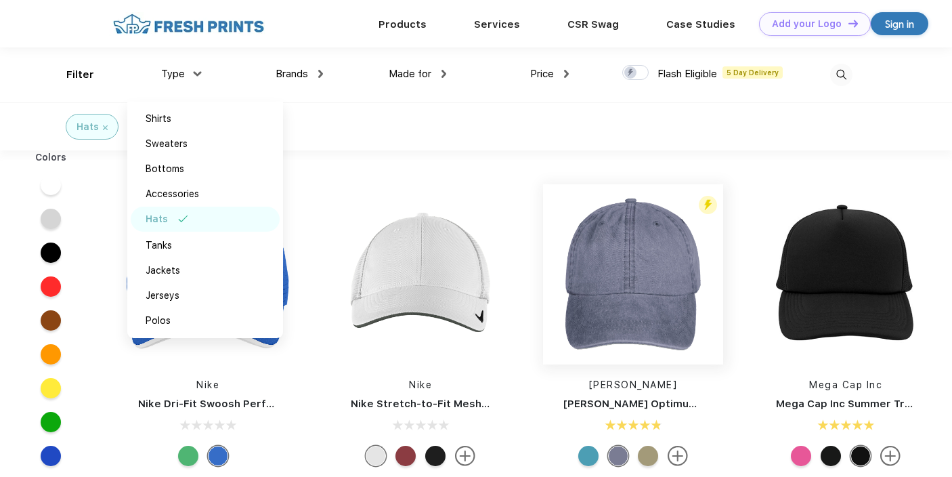
click at [591, 240] on img at bounding box center [633, 274] width 180 height 180
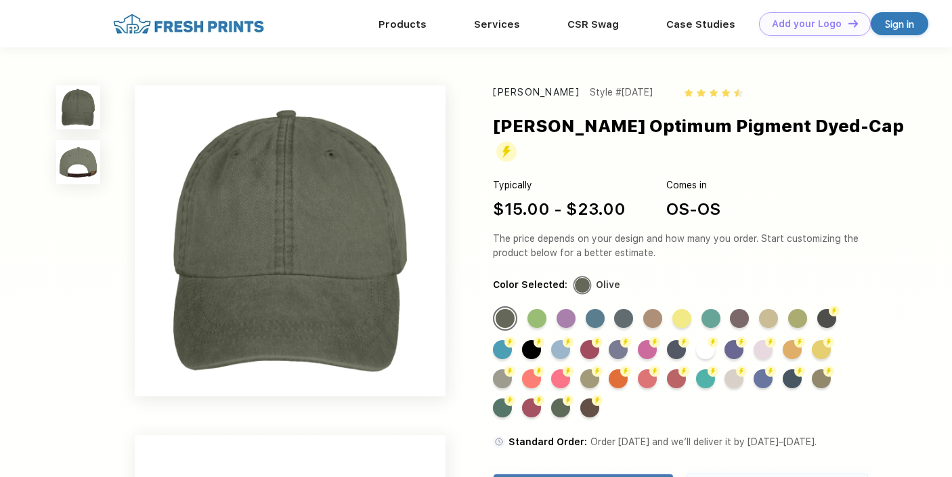
drag, startPoint x: 591, startPoint y: 179, endPoint x: 497, endPoint y: 180, distance: 94.2
click at [497, 180] on div "Typically $15.00 - $23.00 Comes in OS-OS" at bounding box center [688, 199] width 390 height 43
click at [534, 340] on div "Flash Color" at bounding box center [531, 349] width 19 height 19
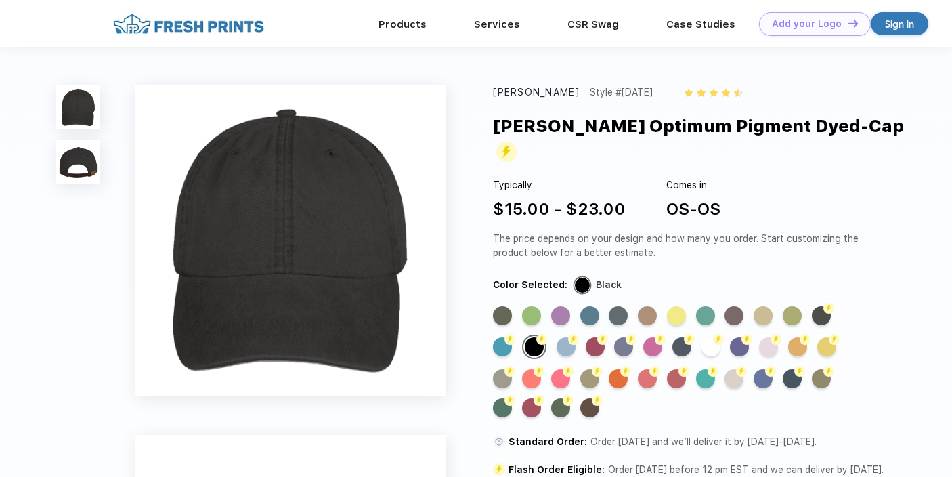
drag, startPoint x: 620, startPoint y: 184, endPoint x: 495, endPoint y: 183, distance: 124.6
click at [495, 197] on div "$15.00 - $23.00" at bounding box center [559, 209] width 133 height 24
click at [285, 236] on img at bounding box center [290, 240] width 311 height 311
click at [97, 177] on img at bounding box center [78, 162] width 44 height 44
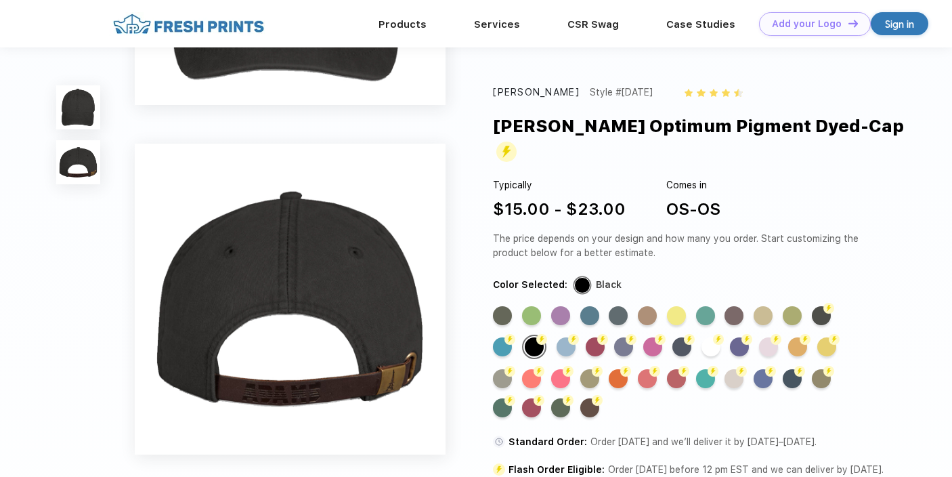
scroll to position [295, 0]
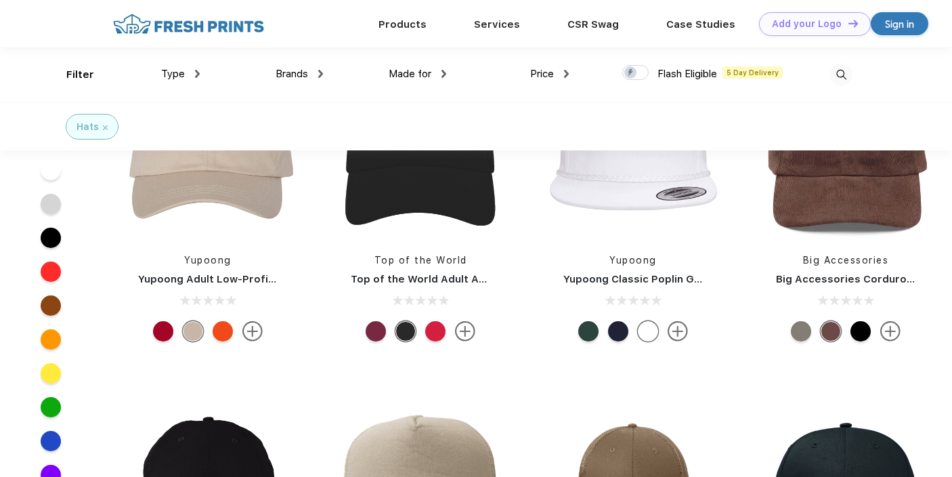
scroll to position [649, 0]
